Goal: Information Seeking & Learning: Find contact information

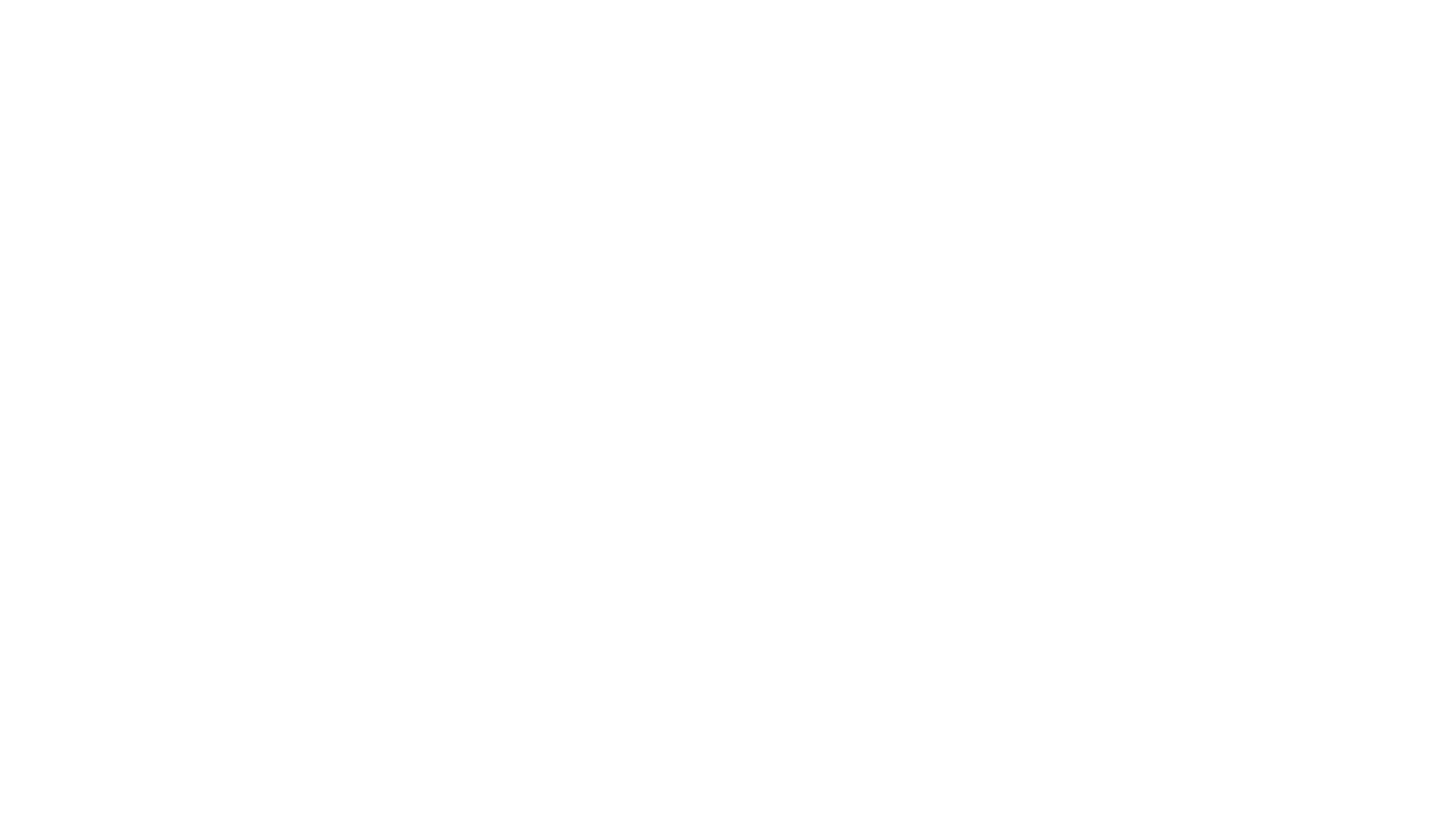
scroll to position [2542, 0]
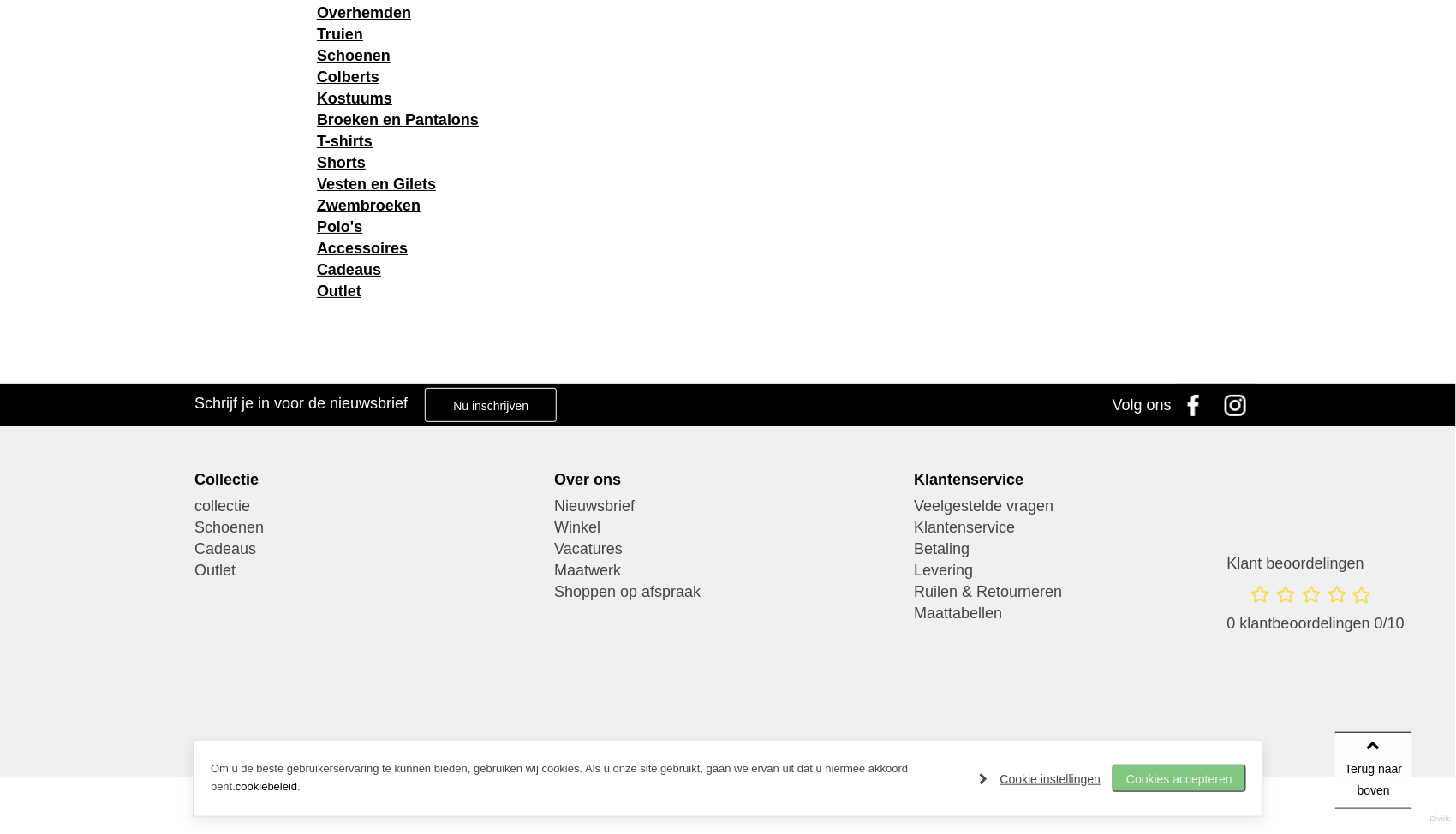
click at [1169, 773] on link "Cookies accepteren" at bounding box center [1178, 777] width 132 height 26
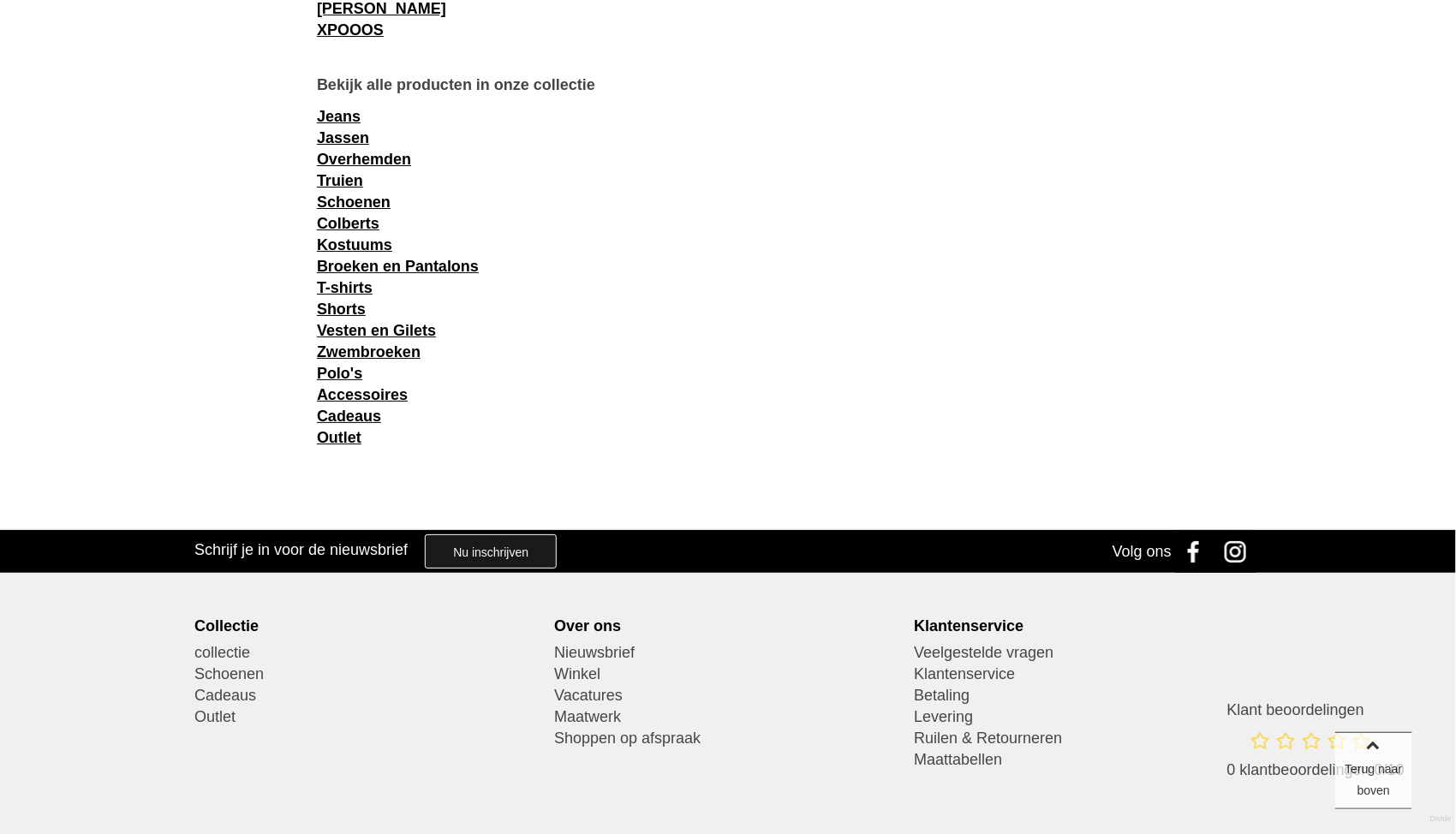
scroll to position [2542, 0]
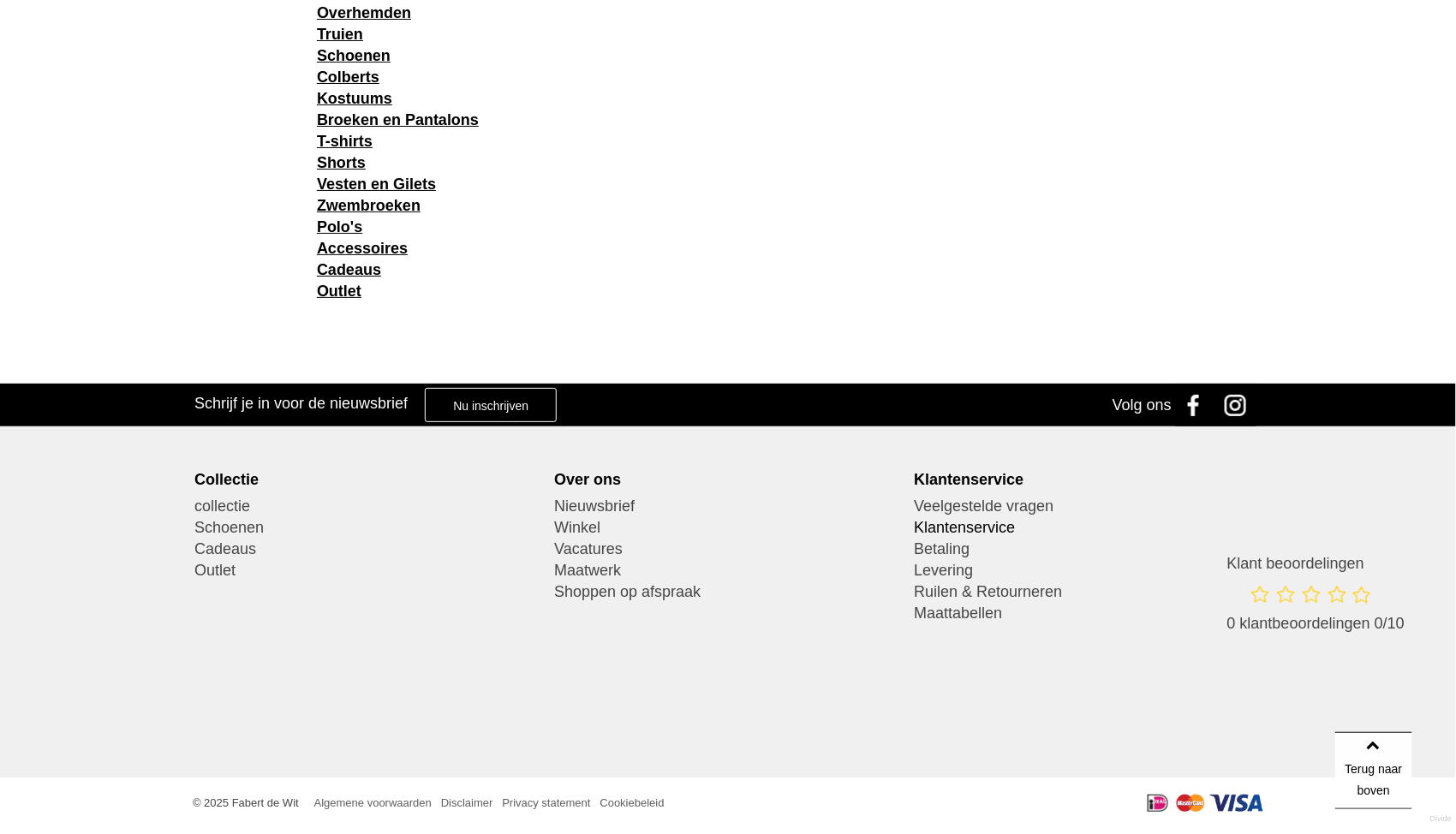
click at [981, 528] on link "Klantenservice" at bounding box center [1087, 527] width 348 height 21
